Goal: Information Seeking & Learning: Learn about a topic

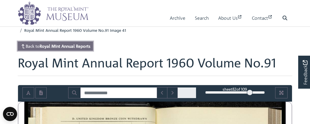
click at [84, 45] on strong "Royal Mint Annual Reports" at bounding box center [65, 45] width 51 height 5
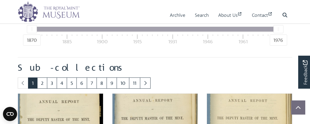
scroll to position [292, 0]
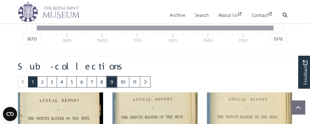
click at [110, 78] on link "9" at bounding box center [111, 81] width 10 height 11
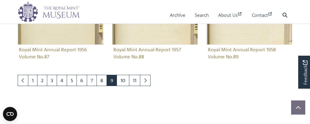
scroll to position [648, 0]
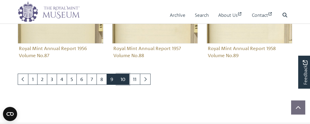
click at [123, 78] on link "10" at bounding box center [123, 79] width 13 height 11
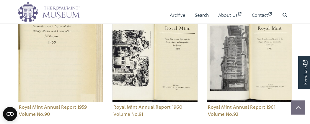
scroll to position [368, 0]
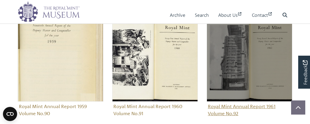
click at [273, 58] on img "Sub-collection" at bounding box center [250, 59] width 86 height 86
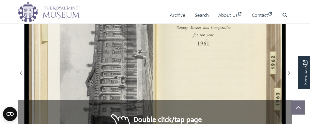
scroll to position [129, 0]
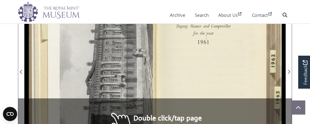
click at [189, 29] on div at bounding box center [220, 69] width 130 height 204
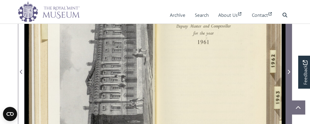
click at [289, 71] on icon "Next Page" at bounding box center [289, 72] width 2 height 4
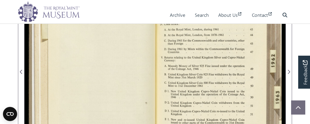
click at [237, 68] on div at bounding box center [220, 69] width 130 height 204
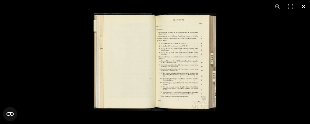
click at [303, 5] on button at bounding box center [303, 6] width 13 height 13
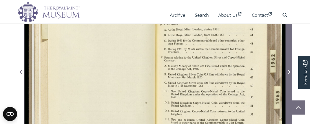
click at [288, 73] on icon "Next Page" at bounding box center [289, 72] width 2 height 4
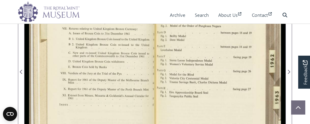
click at [114, 77] on div at bounding box center [89, 69] width 130 height 204
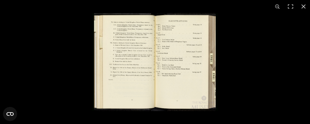
click at [125, 81] on img at bounding box center [155, 62] width 126 height 98
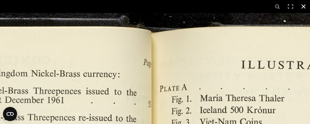
click at [303, 6] on button at bounding box center [303, 6] width 13 height 13
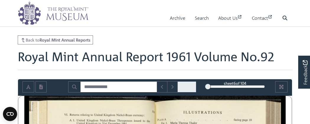
click at [253, 87] on div "6" at bounding box center [235, 87] width 60 height 6
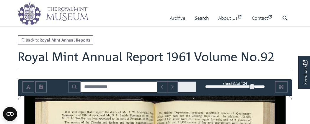
click at [256, 86] on div "82" at bounding box center [235, 87] width 60 height 6
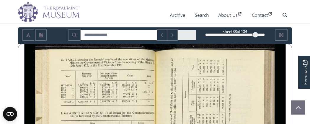
scroll to position [53, 0]
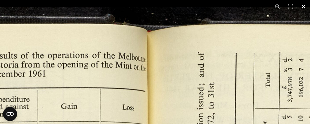
click at [304, 8] on button at bounding box center [303, 6] width 13 height 13
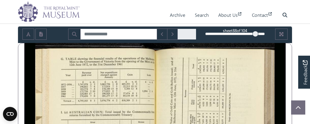
click at [304, 8] on nav "Menu Archive Search About Us Contact Search" at bounding box center [155, 12] width 310 height 24
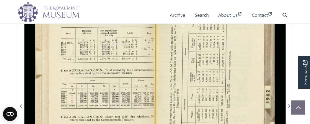
scroll to position [95, 0]
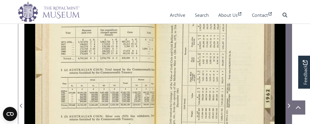
click at [289, 104] on icon "Next Page" at bounding box center [289, 106] width 2 height 4
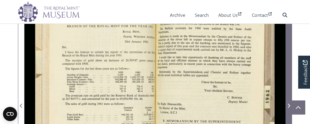
click at [289, 104] on icon "Next Page" at bounding box center [289, 106] width 2 height 4
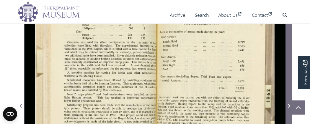
click at [289, 104] on icon "Next Page" at bounding box center [289, 106] width 2 height 4
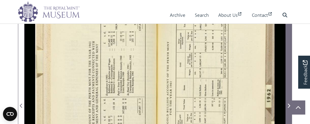
click at [289, 104] on icon "Next Page" at bounding box center [289, 106] width 2 height 4
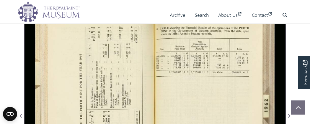
scroll to position [86, 0]
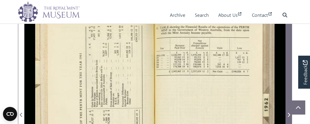
click at [289, 116] on icon "Next Page" at bounding box center [288, 115] width 3 height 5
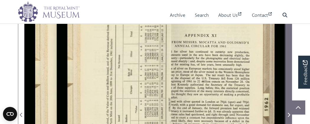
click at [289, 116] on icon "Next Page" at bounding box center [288, 115] width 3 height 5
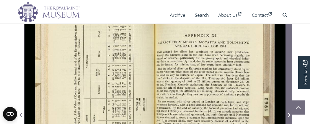
click at [289, 116] on icon "Next Page" at bounding box center [288, 115] width 3 height 5
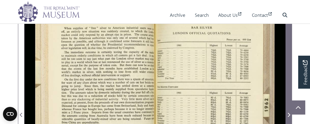
click at [289, 116] on icon "Next Page" at bounding box center [288, 115] width 3 height 5
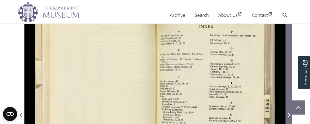
click at [289, 116] on icon "Next Page" at bounding box center [288, 115] width 3 height 5
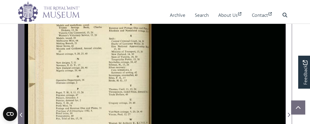
click at [19, 114] on span "Previous Page" at bounding box center [21, 115] width 6 height 7
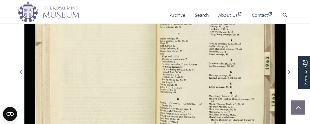
scroll to position [130, 0]
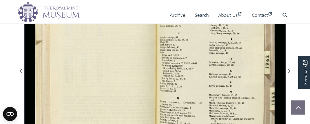
click at [175, 78] on div at bounding box center [220, 68] width 130 height 204
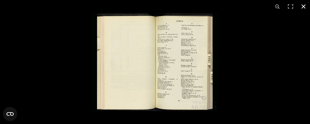
click at [302, 9] on button at bounding box center [303, 6] width 13 height 13
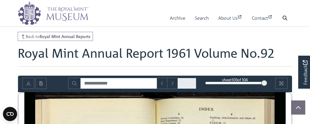
scroll to position [0, 0]
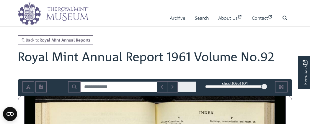
click at [210, 87] on div "103" at bounding box center [235, 87] width 60 height 6
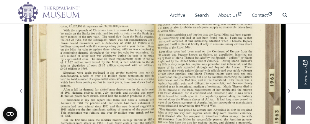
scroll to position [110, 0]
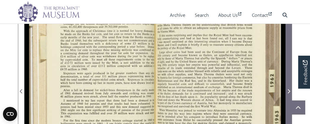
click at [289, 90] on icon "Next Page" at bounding box center [288, 91] width 3 height 5
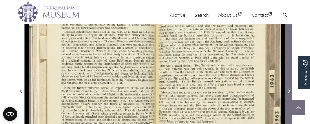
click at [289, 90] on icon "Next Page" at bounding box center [288, 91] width 3 height 5
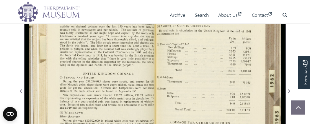
click at [236, 86] on div at bounding box center [220, 88] width 130 height 204
click at [209, 83] on div at bounding box center [220, 88] width 130 height 204
